Goal: Contribute content

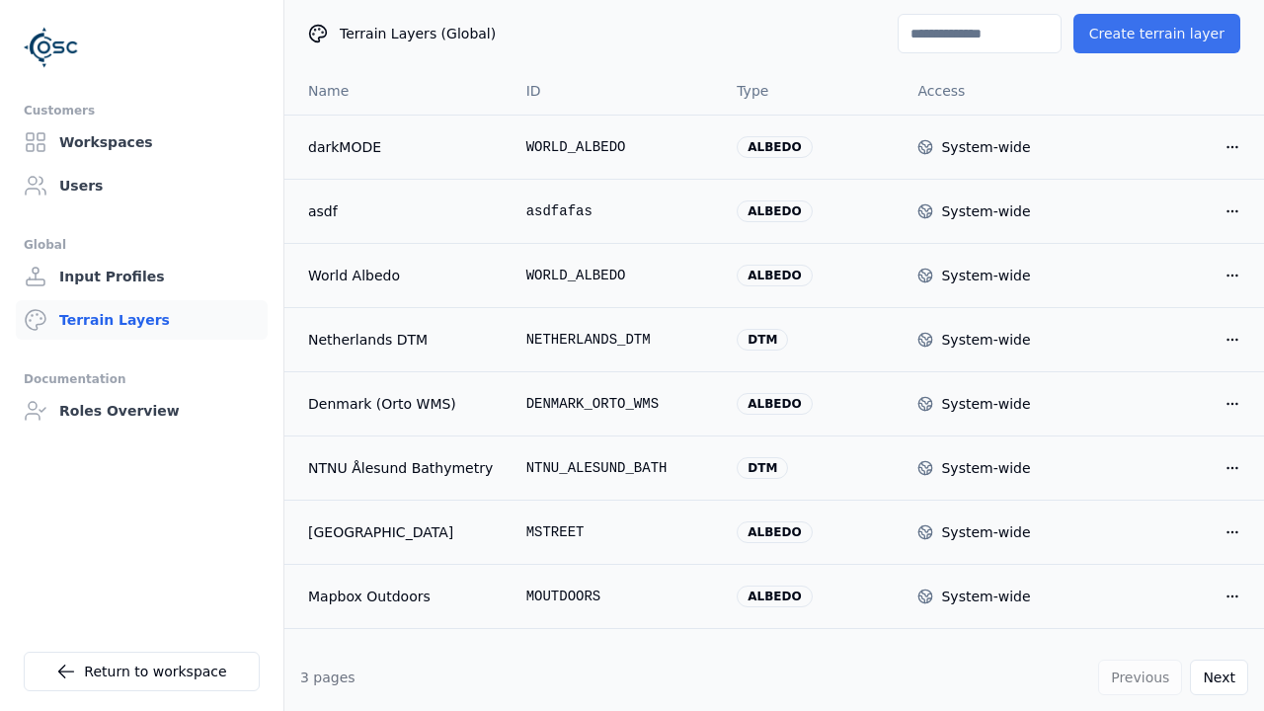
click at [1165, 34] on button "Create terrain layer" at bounding box center [1157, 34] width 167 height 40
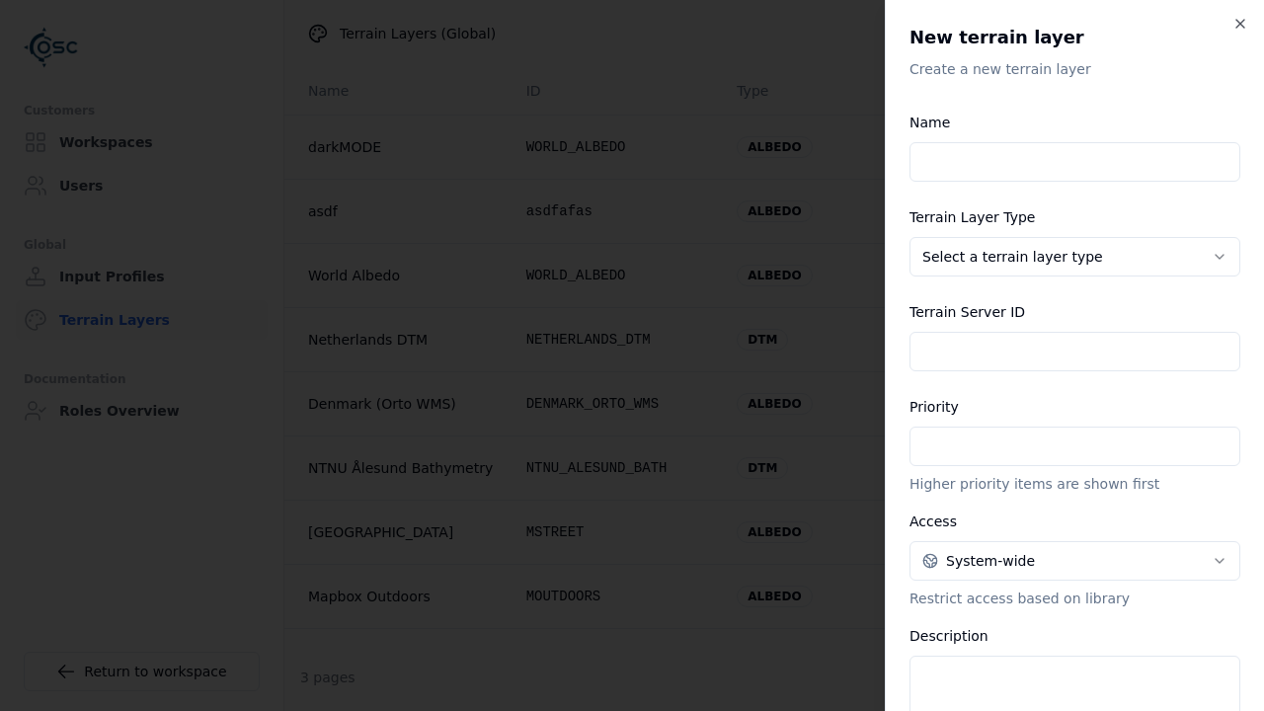
click at [1075, 162] on input "Name" at bounding box center [1075, 162] width 331 height 40
type input "**********"
